Goal: Task Accomplishment & Management: Manage account settings

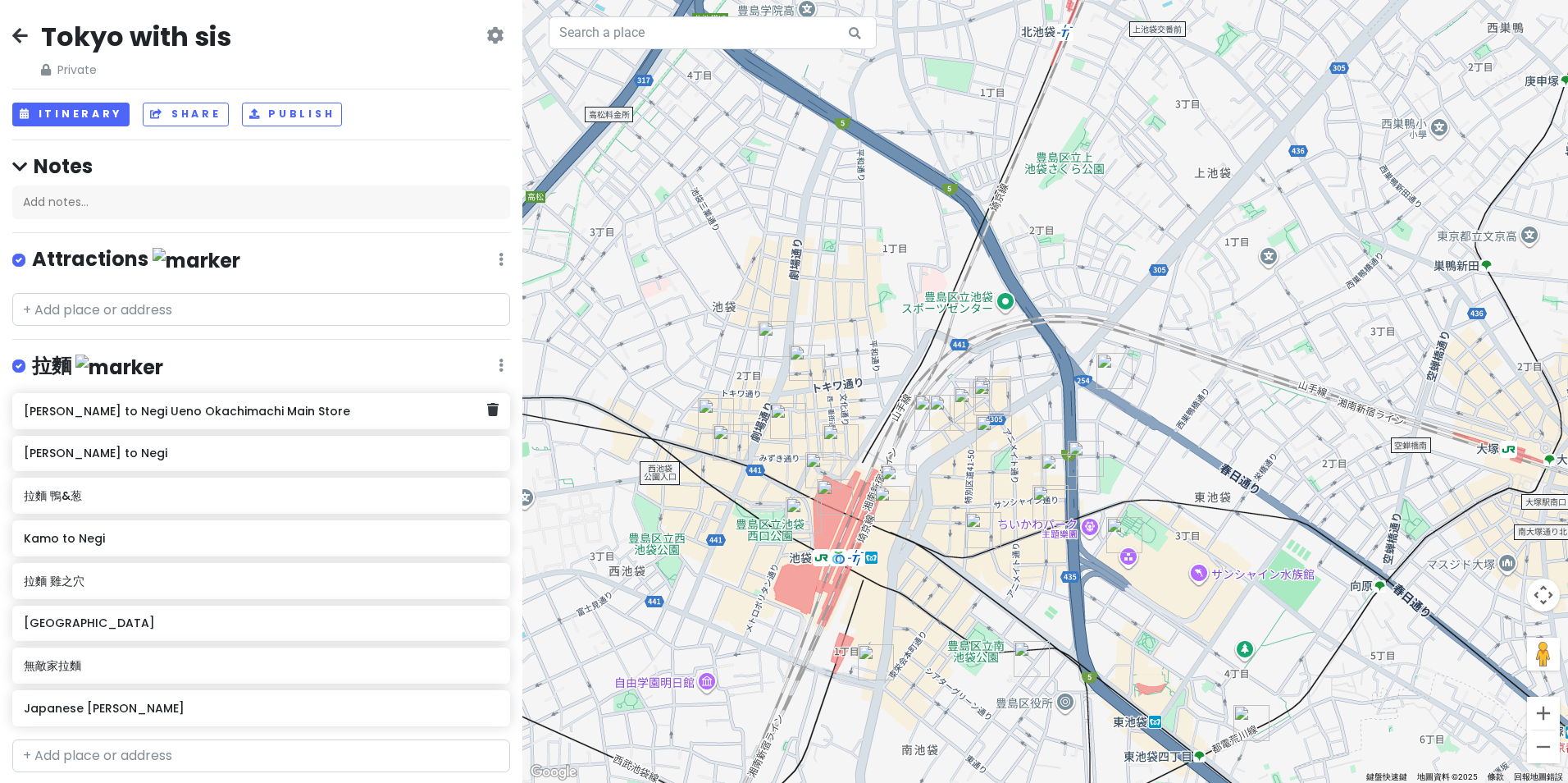
click at [266, 413] on h6 "[PERSON_NAME] to Negi Ueno Okachimachi Main Store" at bounding box center [255, 411] width 464 height 15
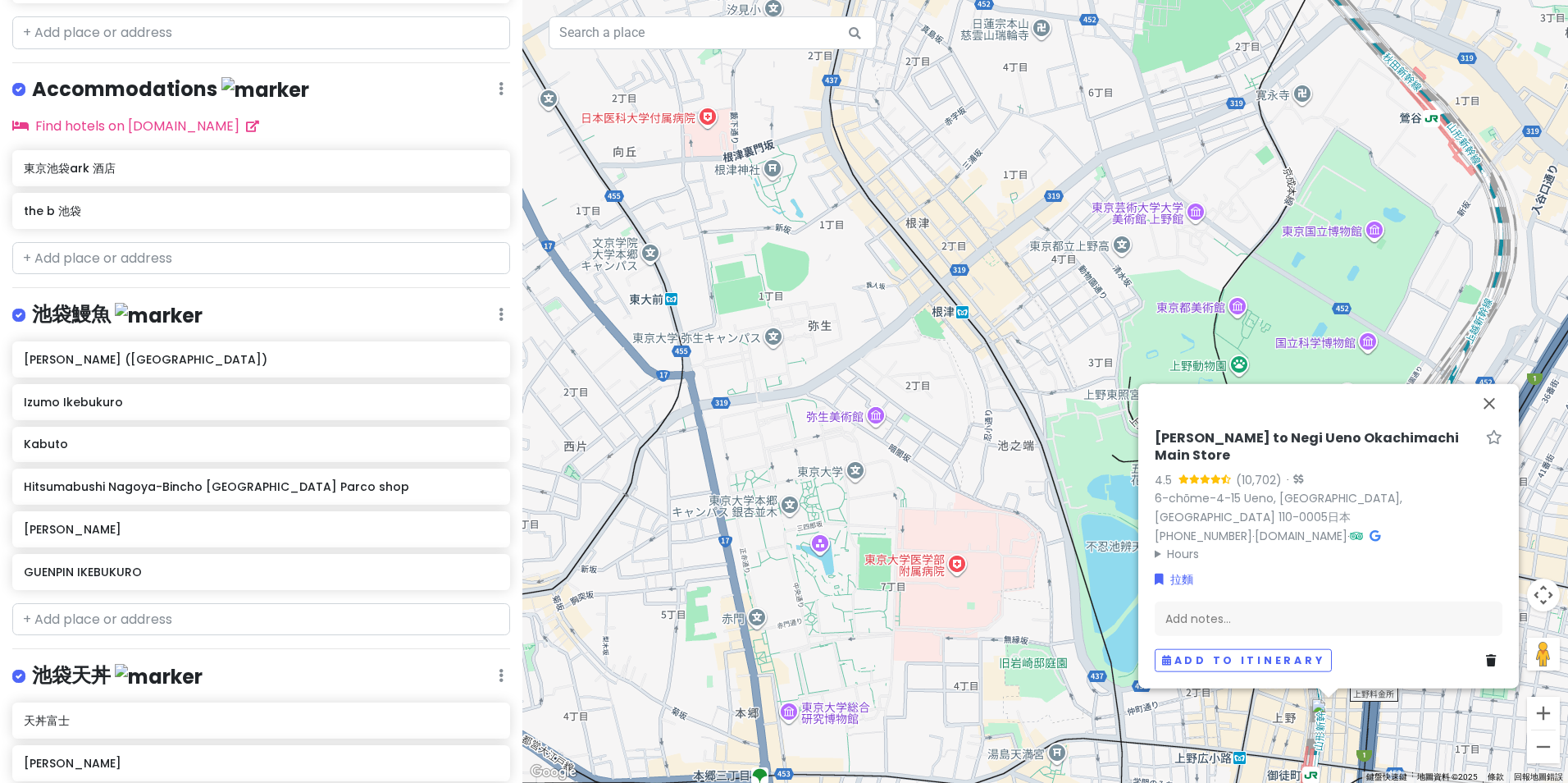
scroll to position [738, 0]
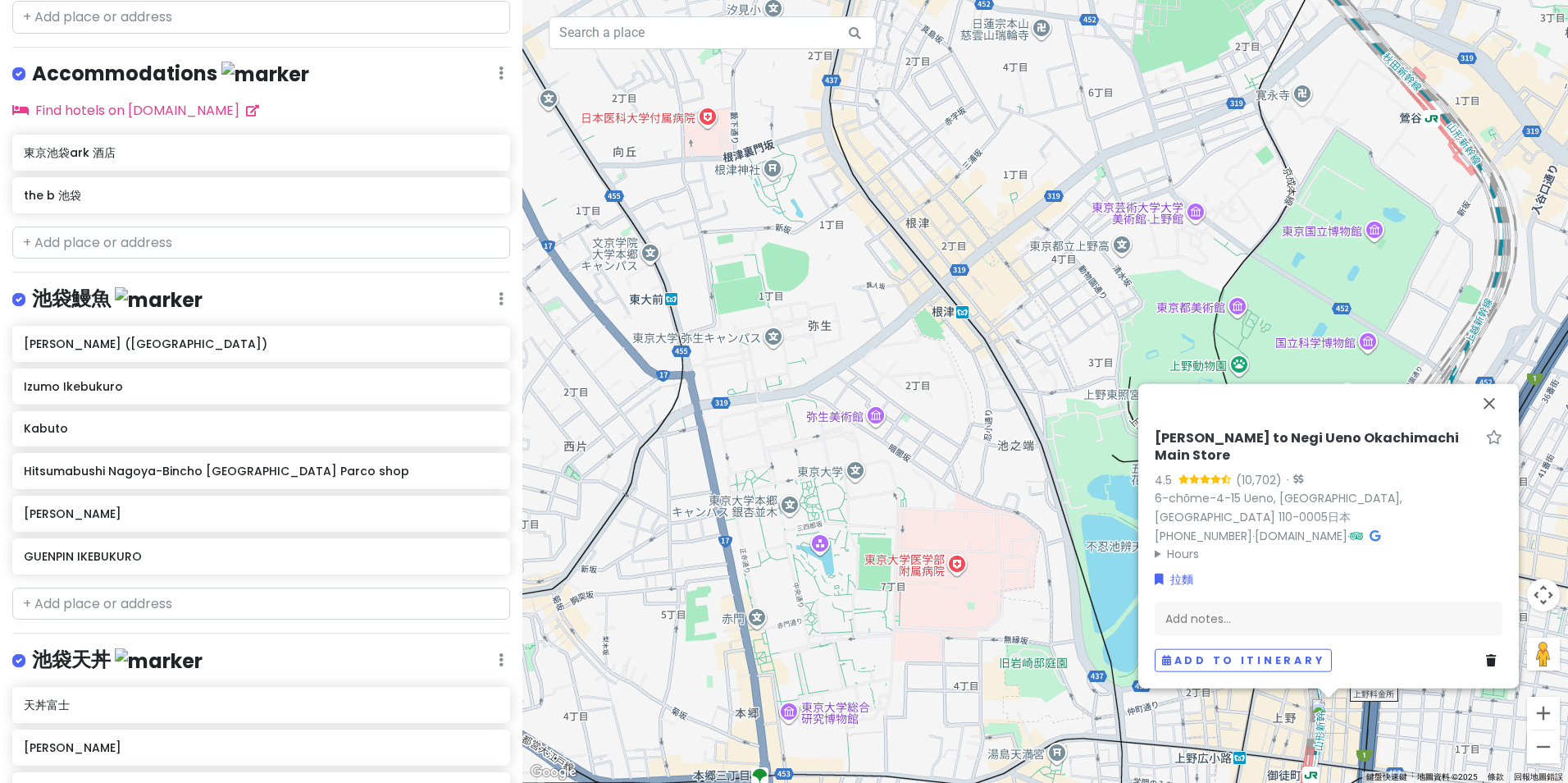
click at [176, 359] on div "[PERSON_NAME] ([GEOGRAPHIC_DATA]) Izumo Ikebukuro Kabuto Hitsumabushi Nagoya-Bi…" at bounding box center [261, 453] width 522 height 255
click at [281, 345] on h6 "[PERSON_NAME] ([GEOGRAPHIC_DATA])" at bounding box center [255, 344] width 464 height 15
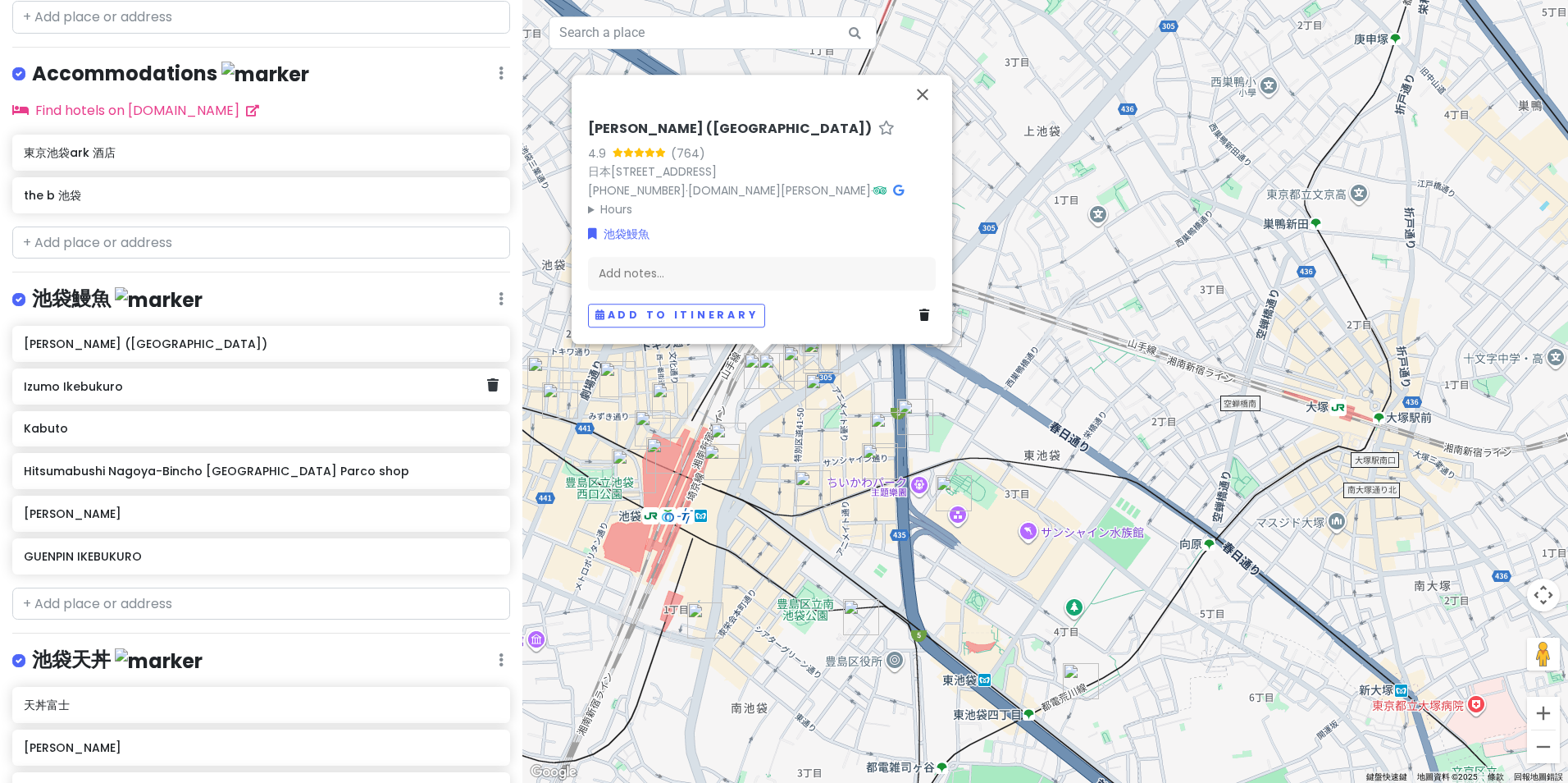
drag, startPoint x: 314, startPoint y: 387, endPoint x: 434, endPoint y: 294, distance: 151.8
click at [434, 294] on div "池袋鰻魚 Edit Reorder Delete List" at bounding box center [261, 302] width 497 height 34
click at [485, 288] on div "池袋鰻魚 Edit Reorder Delete List" at bounding box center [261, 302] width 497 height 34
click at [498, 294] on icon at bounding box center [500, 298] width 5 height 13
click at [394, 287] on div "池袋鰻魚 Edit Reorder Delete List" at bounding box center [261, 302] width 497 height 34
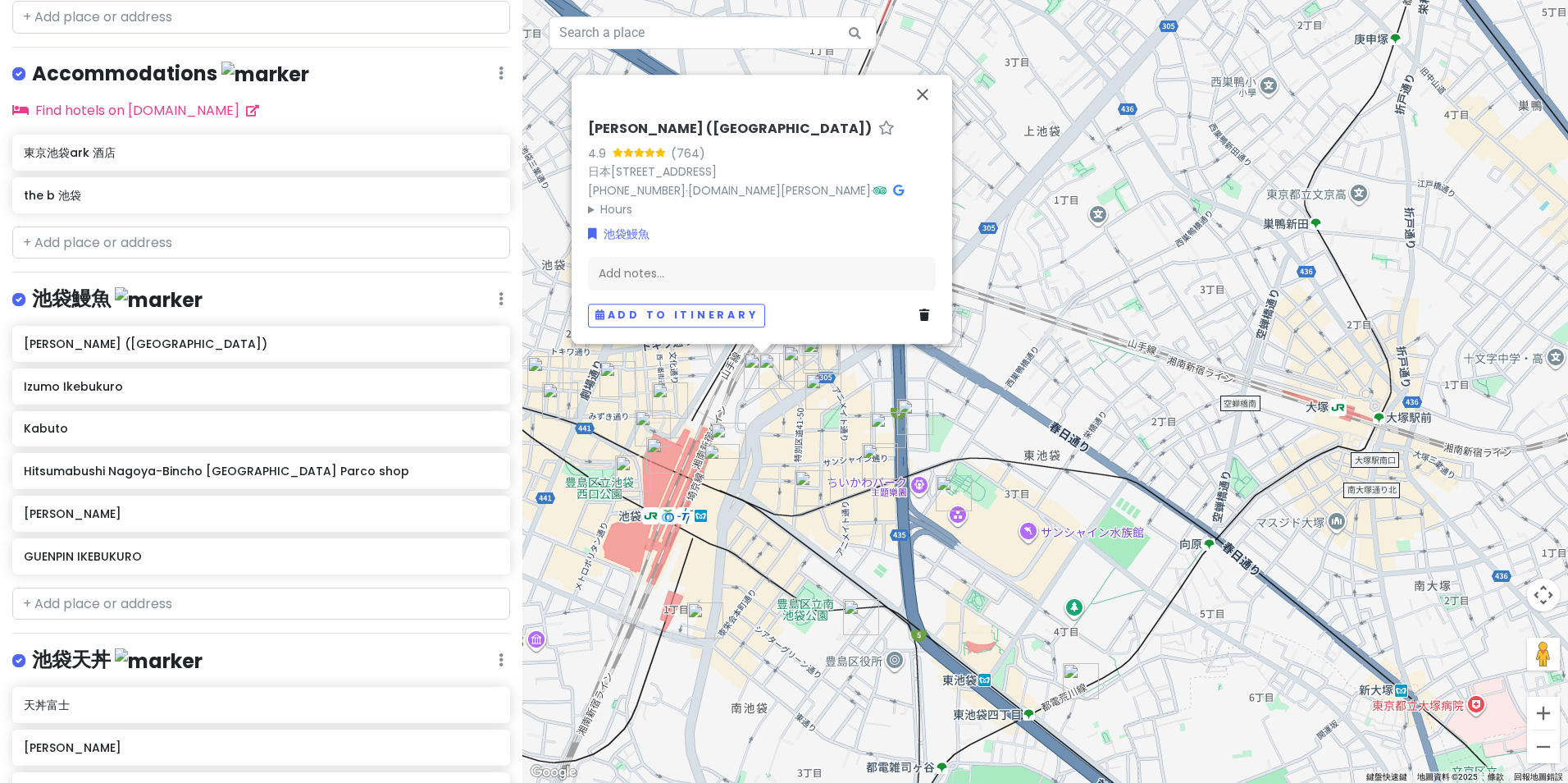
click at [361, 288] on div "池袋鰻魚 Edit Reorder Delete List" at bounding box center [261, 302] width 497 height 34
click at [926, 75] on button "關閉" at bounding box center [922, 94] width 39 height 39
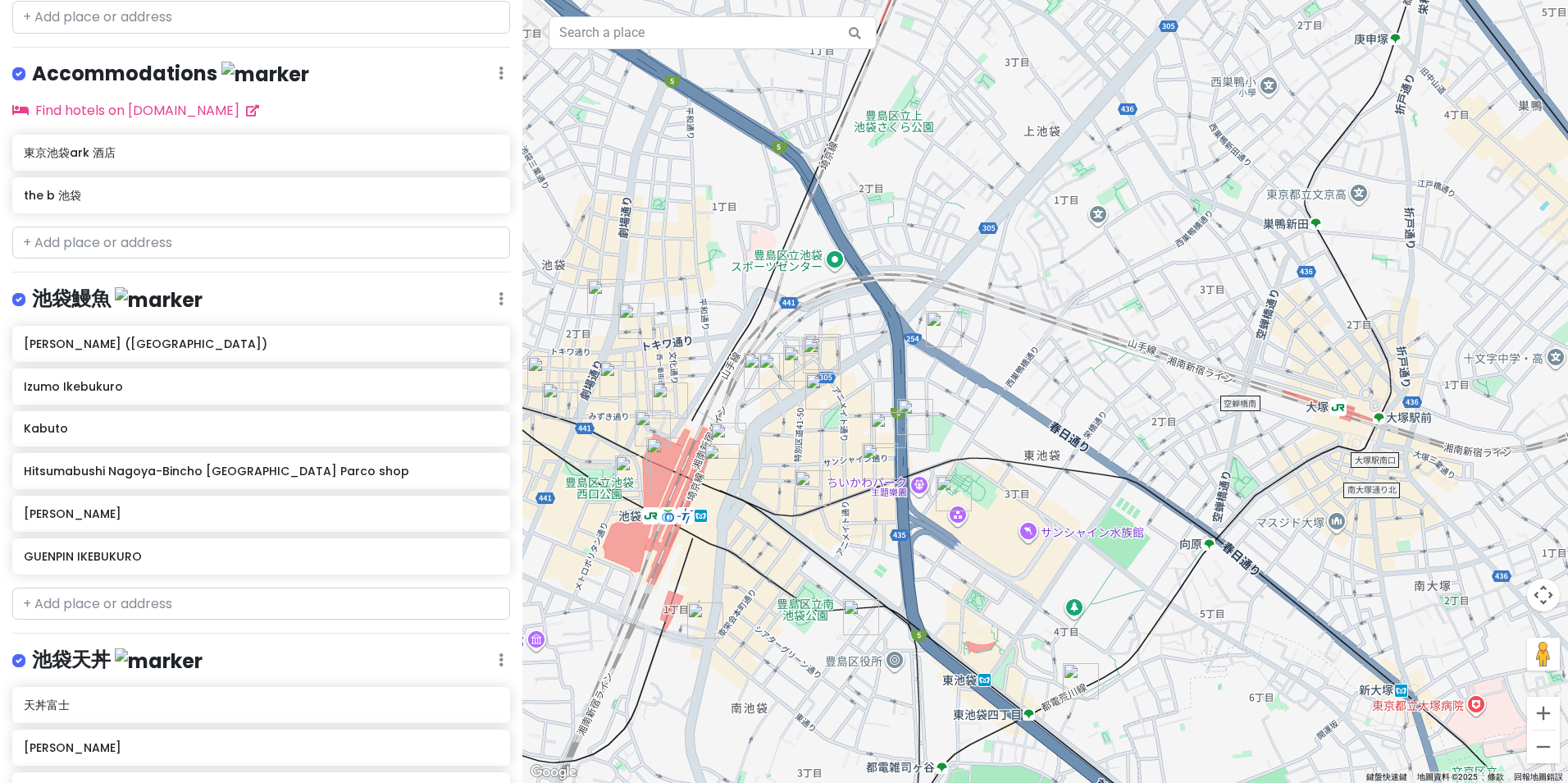
click at [123, 292] on img at bounding box center [159, 300] width 88 height 26
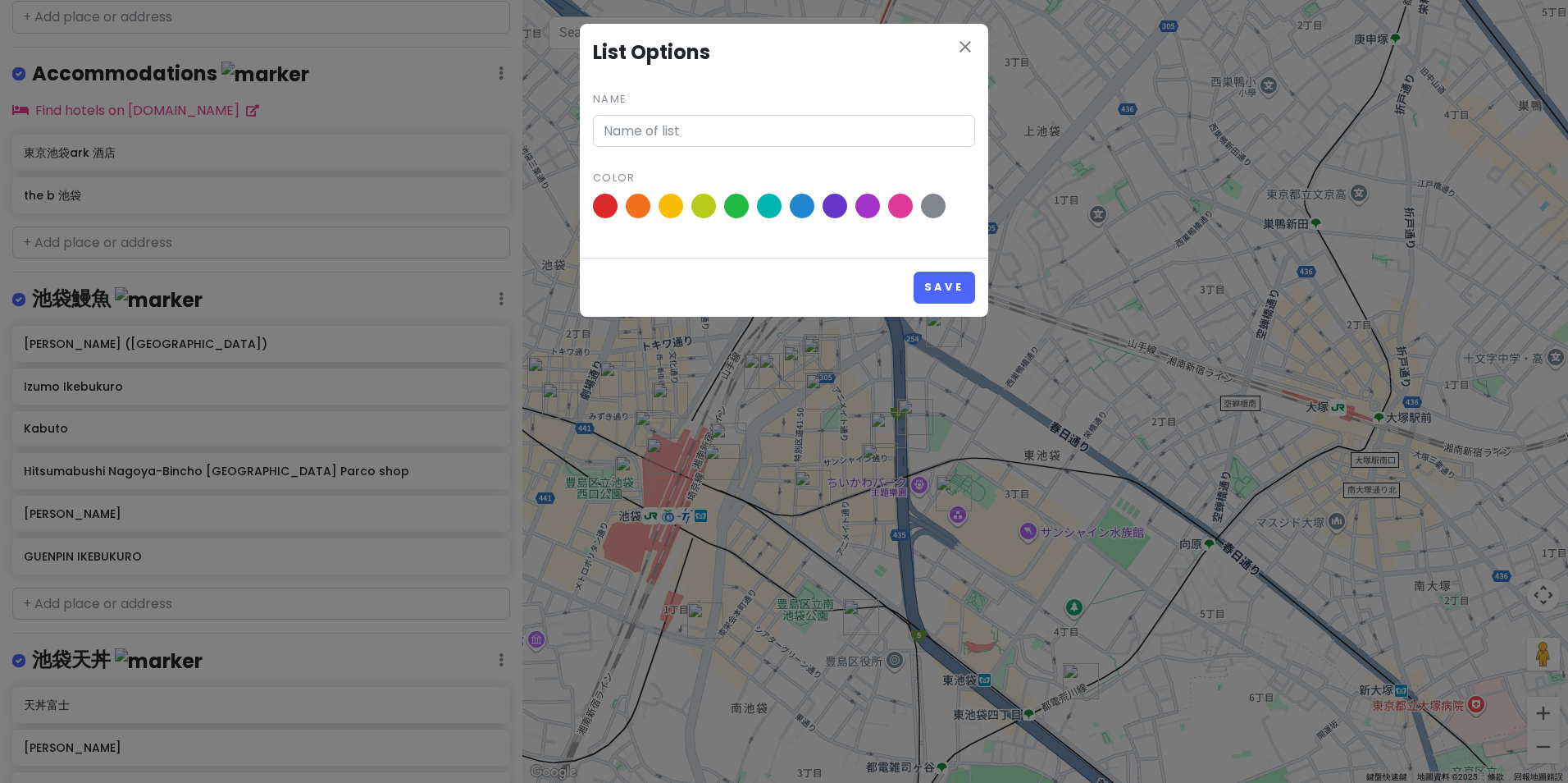
type input "池袋鰻魚"
click at [965, 49] on icon "close" at bounding box center [965, 47] width 20 height 20
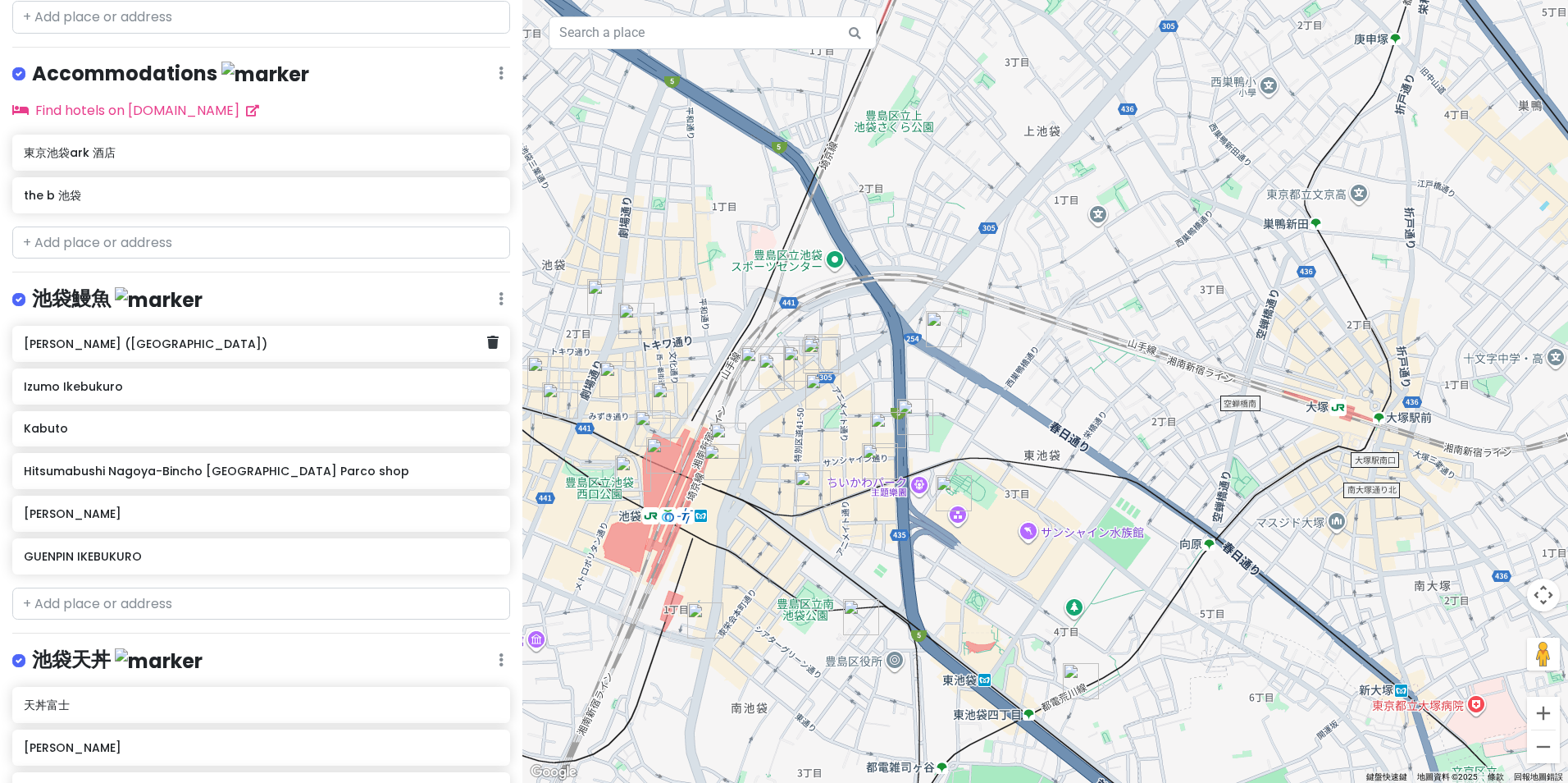
click at [361, 352] on div "[PERSON_NAME] ([GEOGRAPHIC_DATA])" at bounding box center [261, 343] width 497 height 36
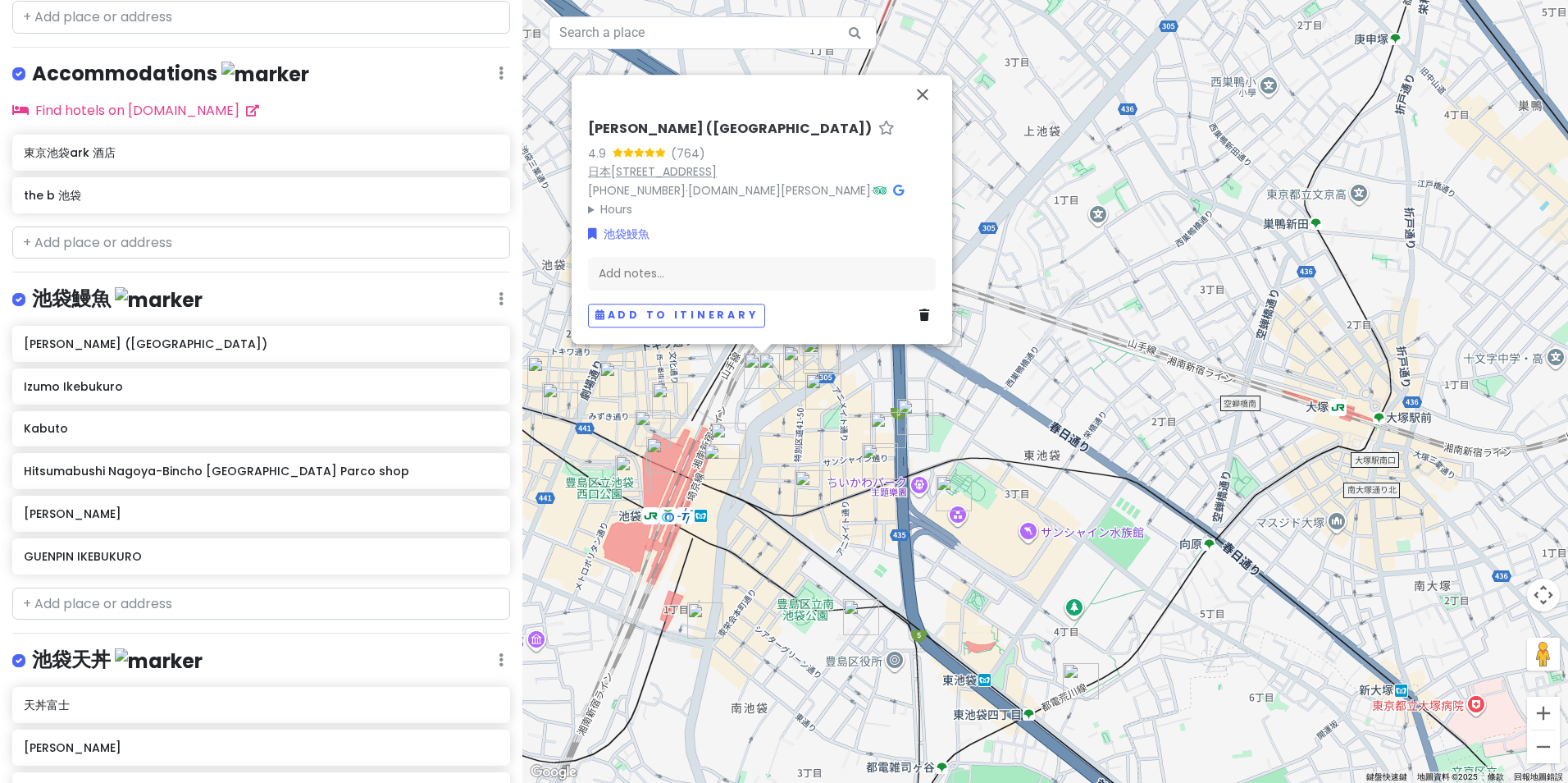
click at [667, 170] on link "日本[STREET_ADDRESS]" at bounding box center [652, 171] width 129 height 16
